Goal: Browse casually: Explore the website without a specific task or goal

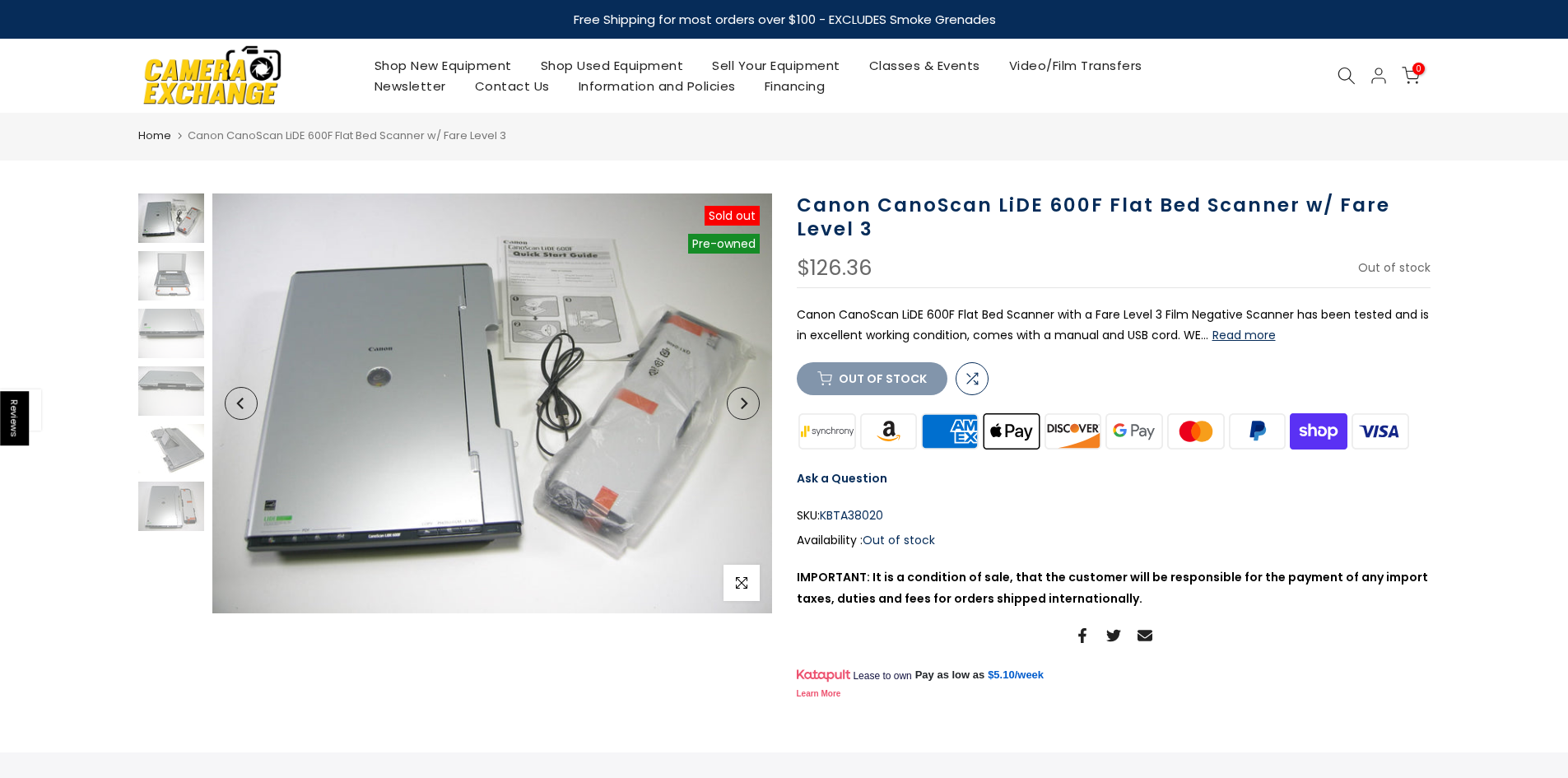
click at [540, 431] on img at bounding box center [492, 403] width 560 height 420
click at [583, 409] on img at bounding box center [492, 403] width 560 height 420
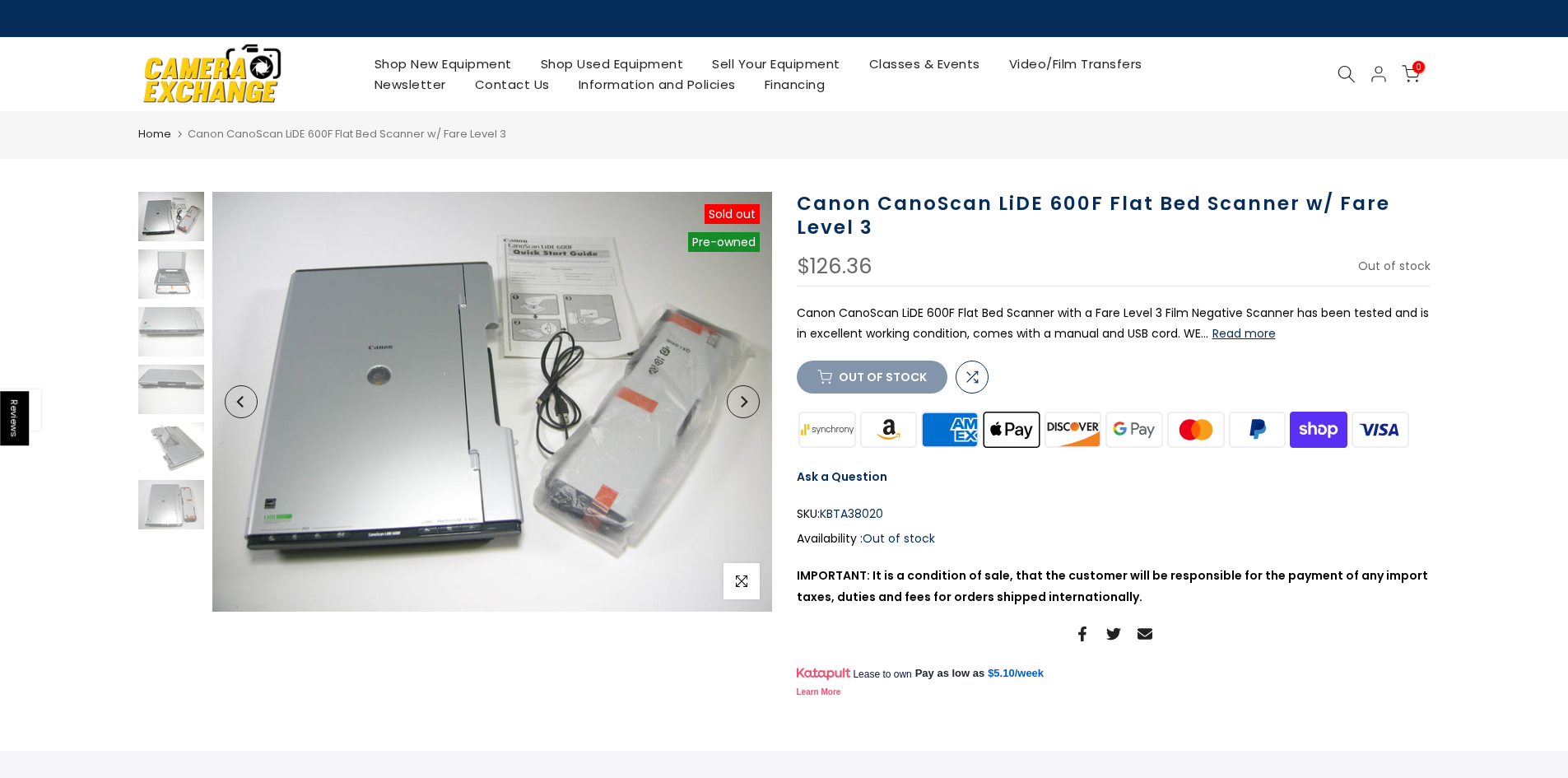
click at [555, 415] on img at bounding box center [492, 401] width 560 height 420
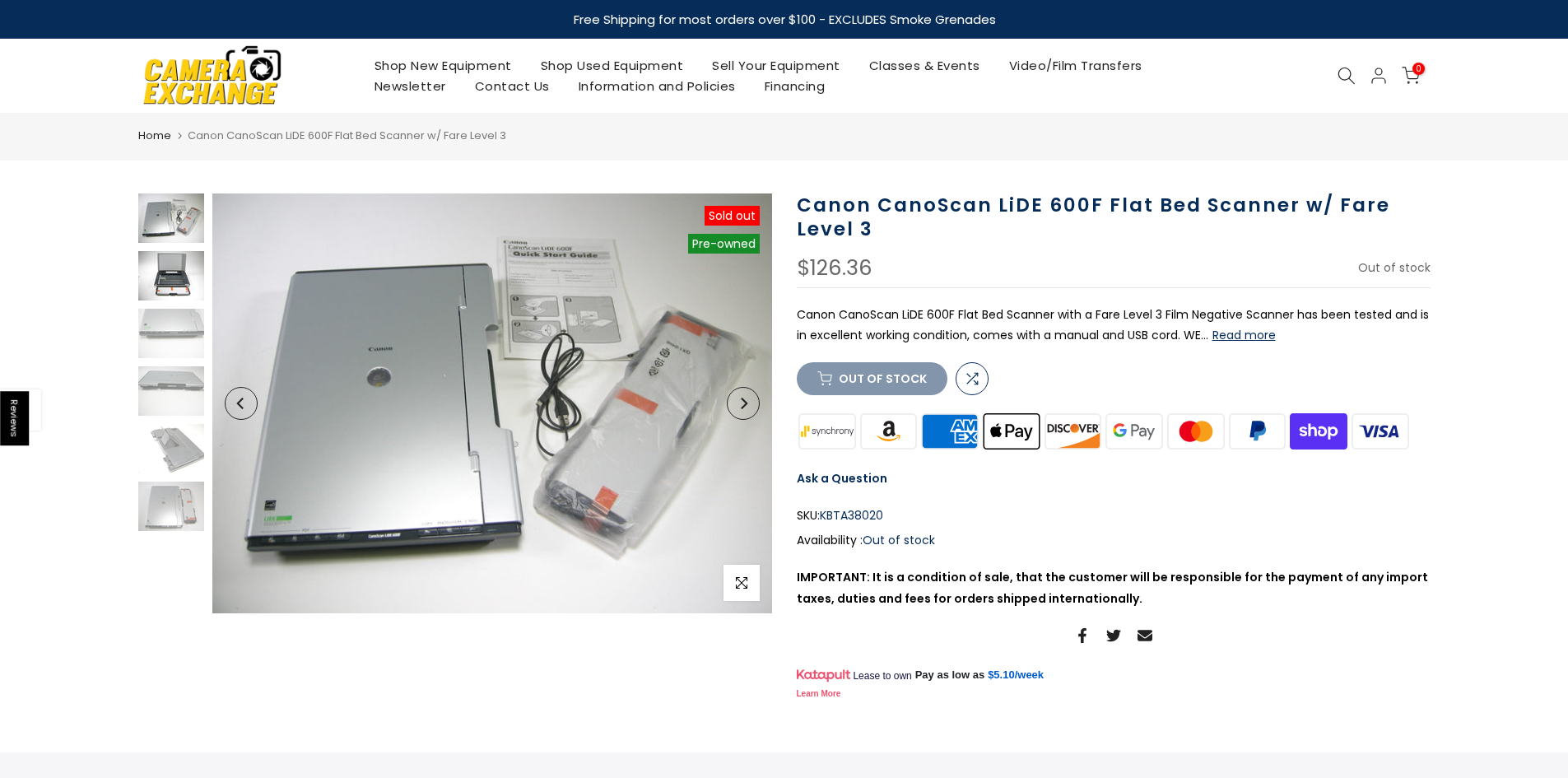
click at [149, 280] on img at bounding box center [171, 275] width 66 height 49
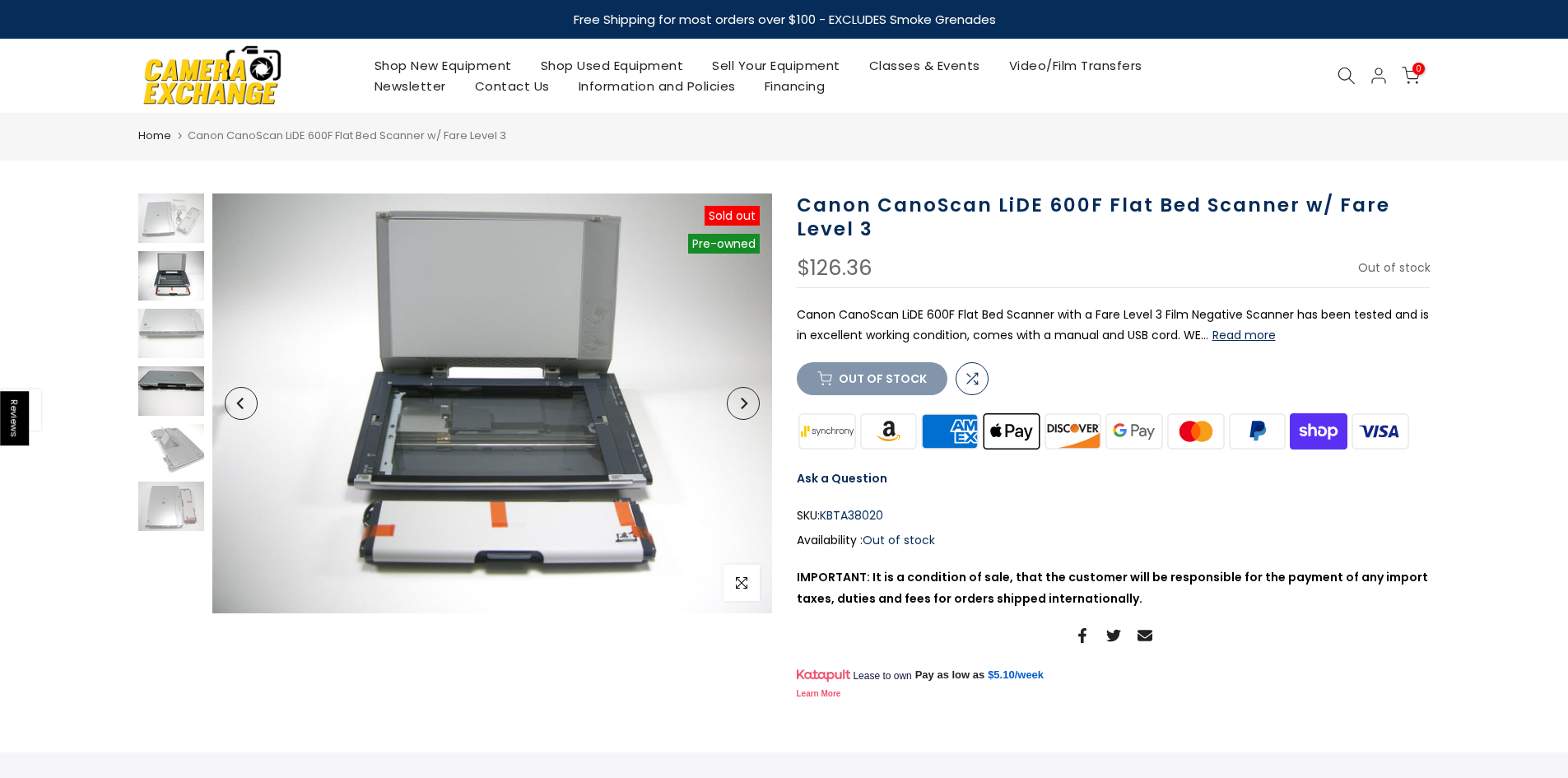
click at [181, 368] on img at bounding box center [171, 391] width 66 height 49
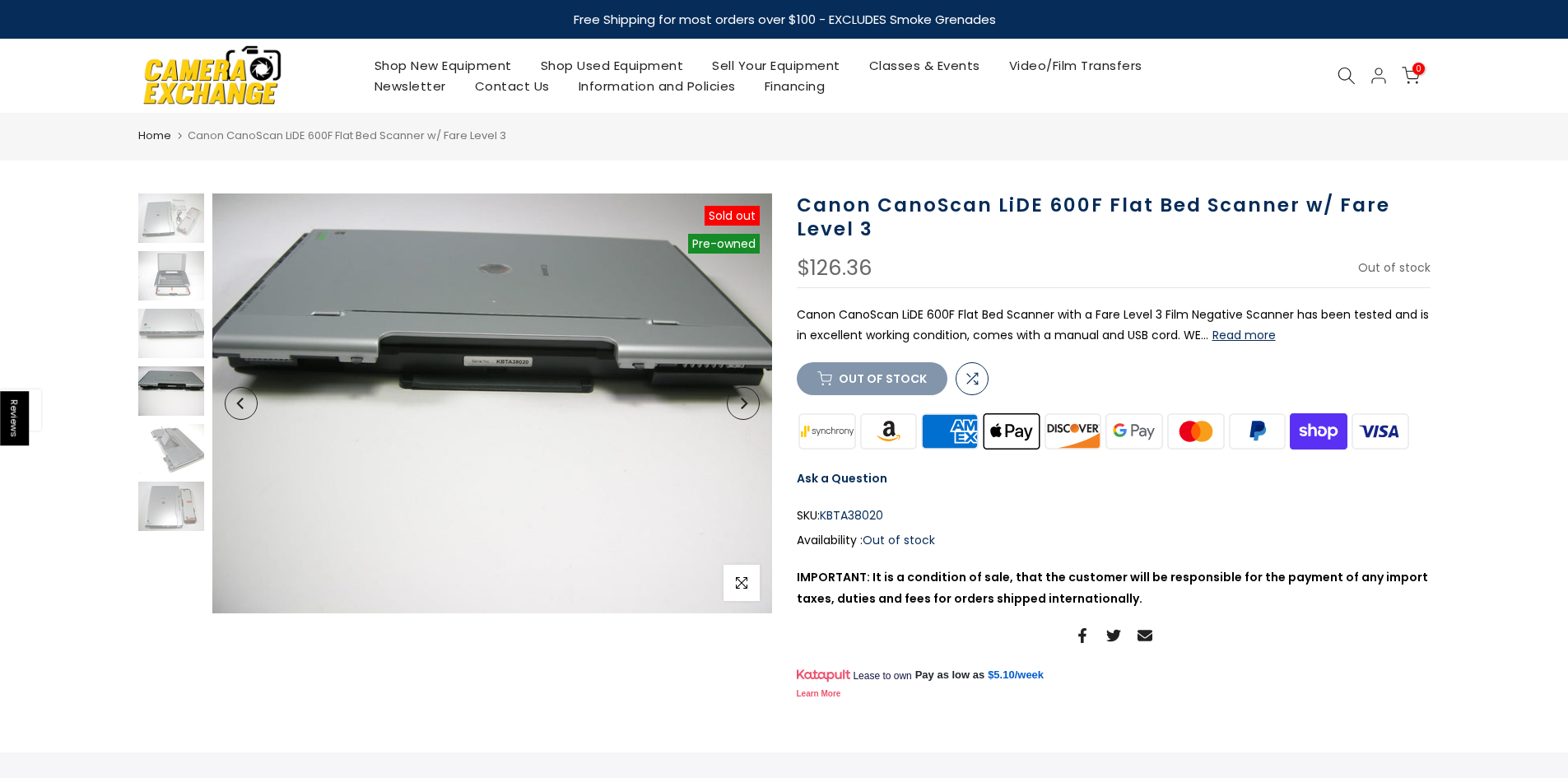
click at [197, 419] on div at bounding box center [171, 362] width 70 height 337
click at [206, 483] on div "Sold out Pre order Pre-owned Click to enlarge" at bounding box center [455, 403] width 634 height 420
click at [172, 514] on img at bounding box center [171, 506] width 66 height 49
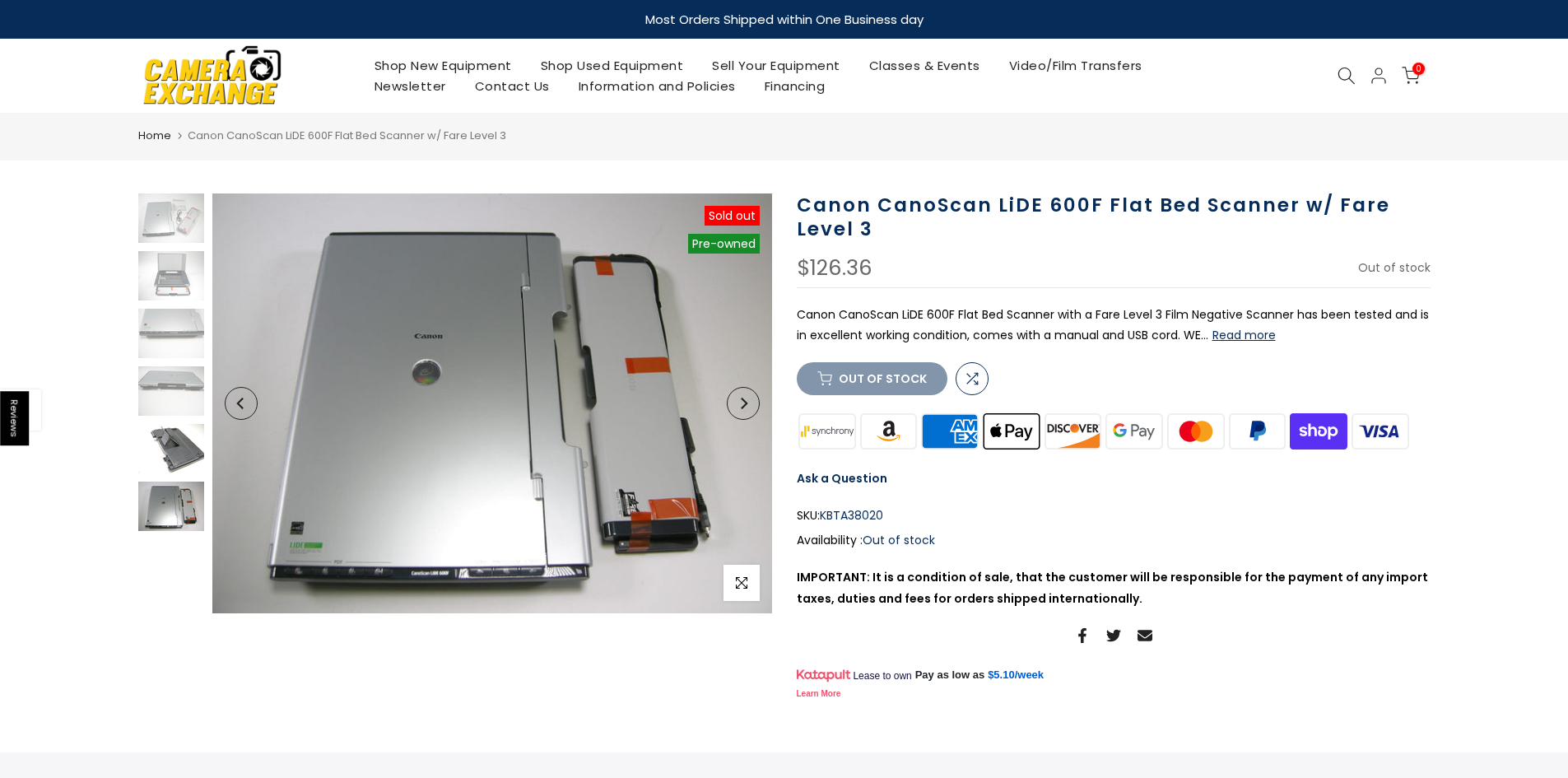
click at [161, 441] on img at bounding box center [171, 448] width 66 height 49
